Goal: Task Accomplishment & Management: Manage account settings

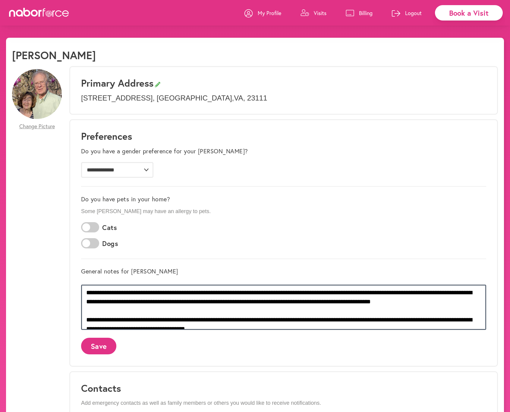
click at [413, 301] on textarea at bounding box center [283, 306] width 405 height 45
click at [358, 318] on textarea at bounding box center [283, 306] width 405 height 45
click at [409, 317] on textarea at bounding box center [283, 306] width 405 height 45
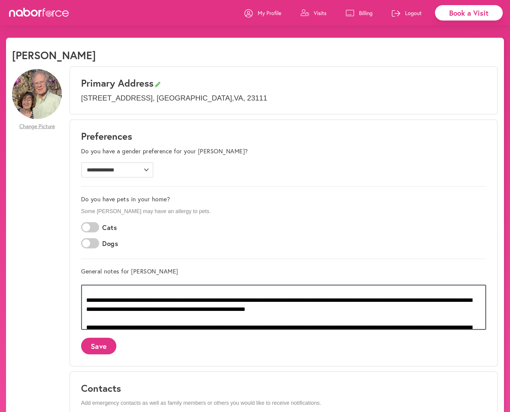
scroll to position [15, 0]
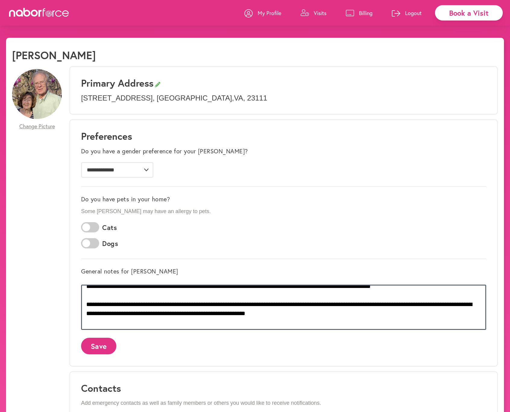
click at [228, 312] on textarea at bounding box center [283, 306] width 405 height 45
click at [140, 312] on textarea at bounding box center [283, 306] width 405 height 45
type textarea "**********"
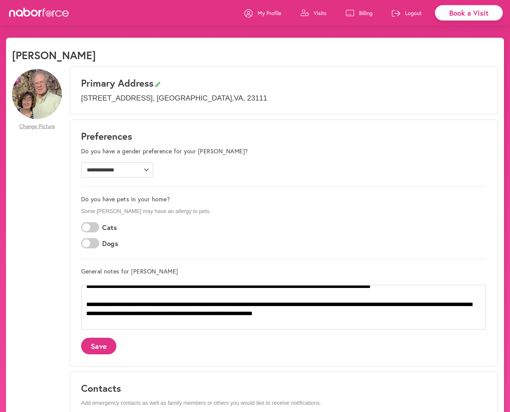
click at [90, 346] on button "Save" at bounding box center [98, 345] width 35 height 17
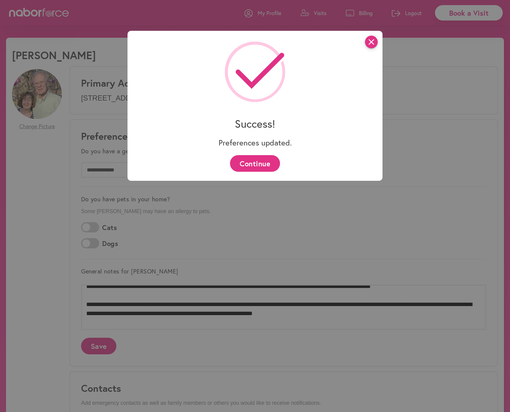
click at [373, 38] on icon "close" at bounding box center [371, 42] width 13 height 13
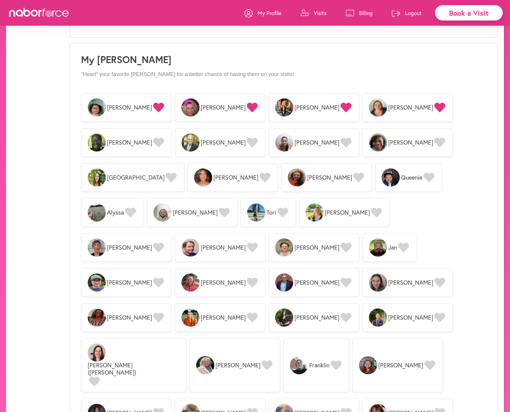
scroll to position [434, 0]
